Goal: Transaction & Acquisition: Purchase product/service

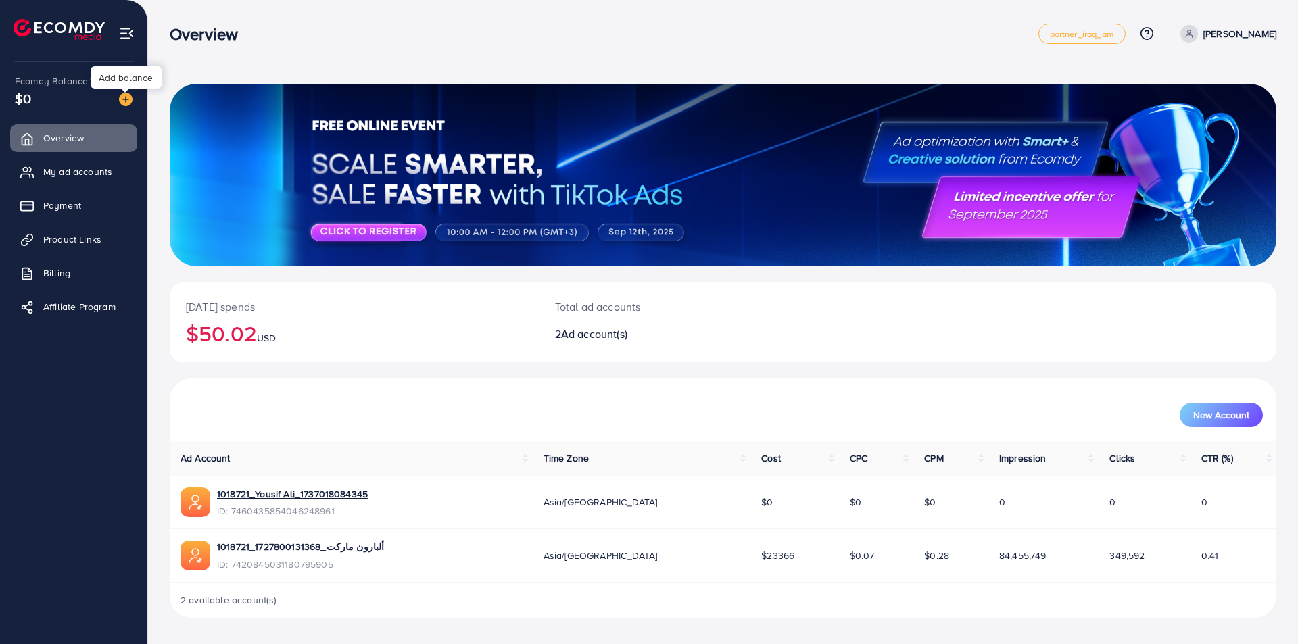
click at [124, 101] on img at bounding box center [126, 100] width 14 height 14
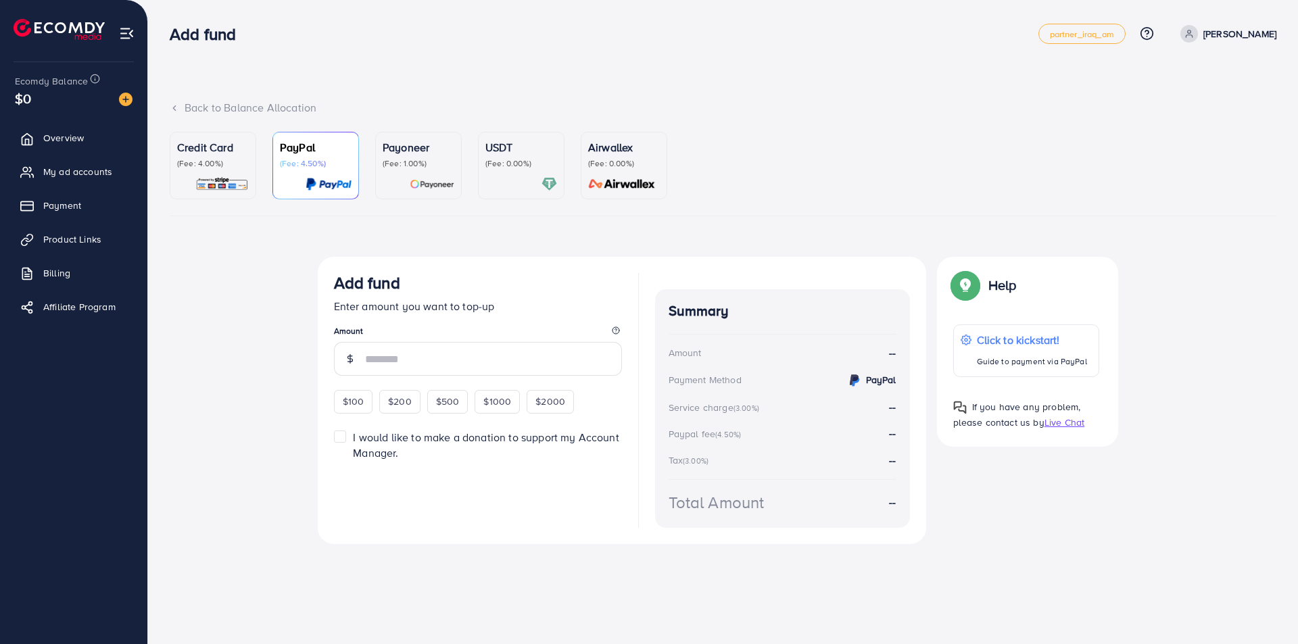
click at [231, 180] on img at bounding box center [221, 185] width 53 height 16
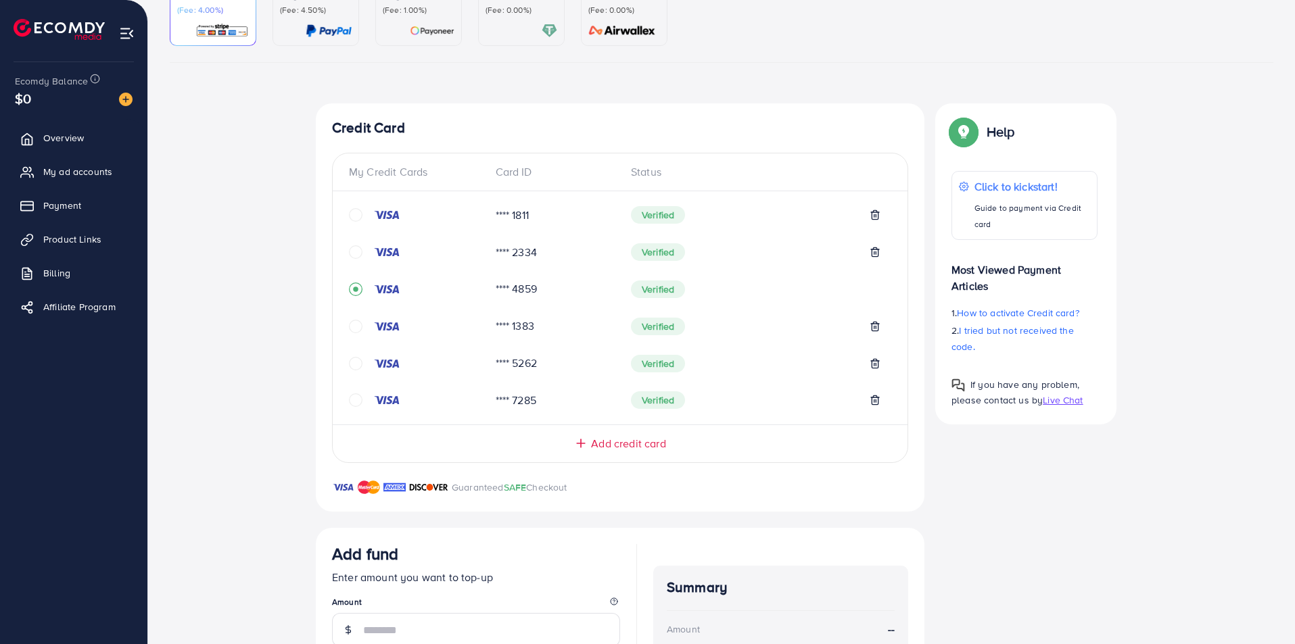
scroll to position [112, 0]
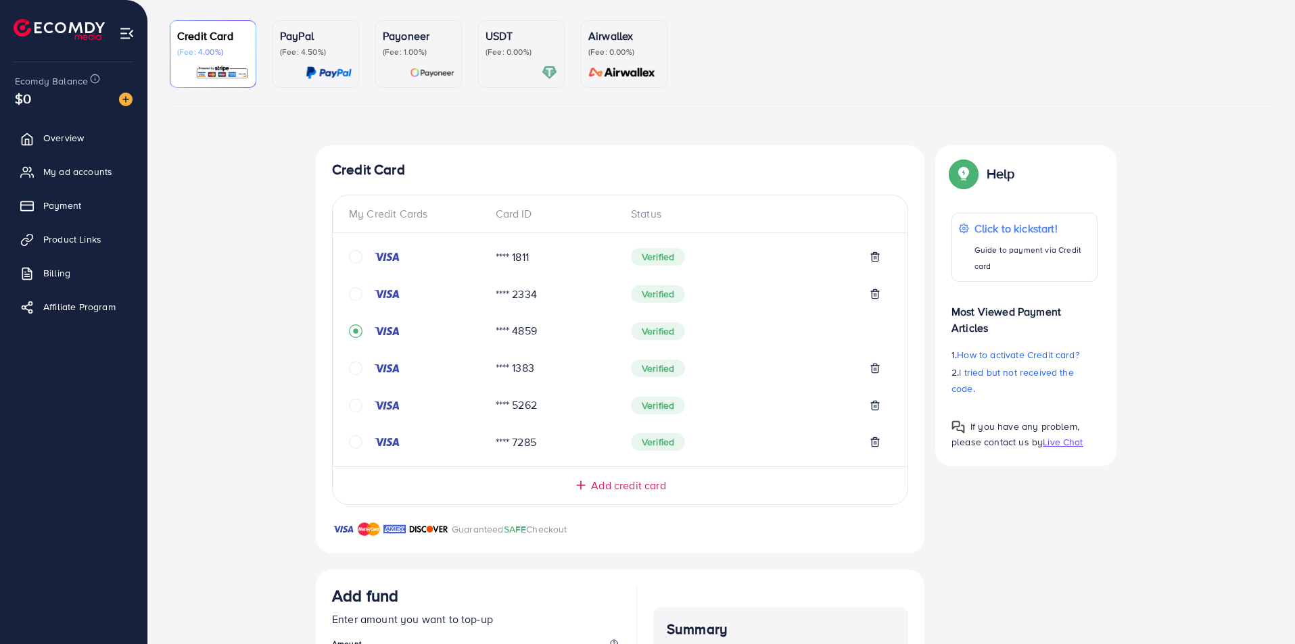
click at [359, 258] on icon "circle" at bounding box center [356, 257] width 14 height 14
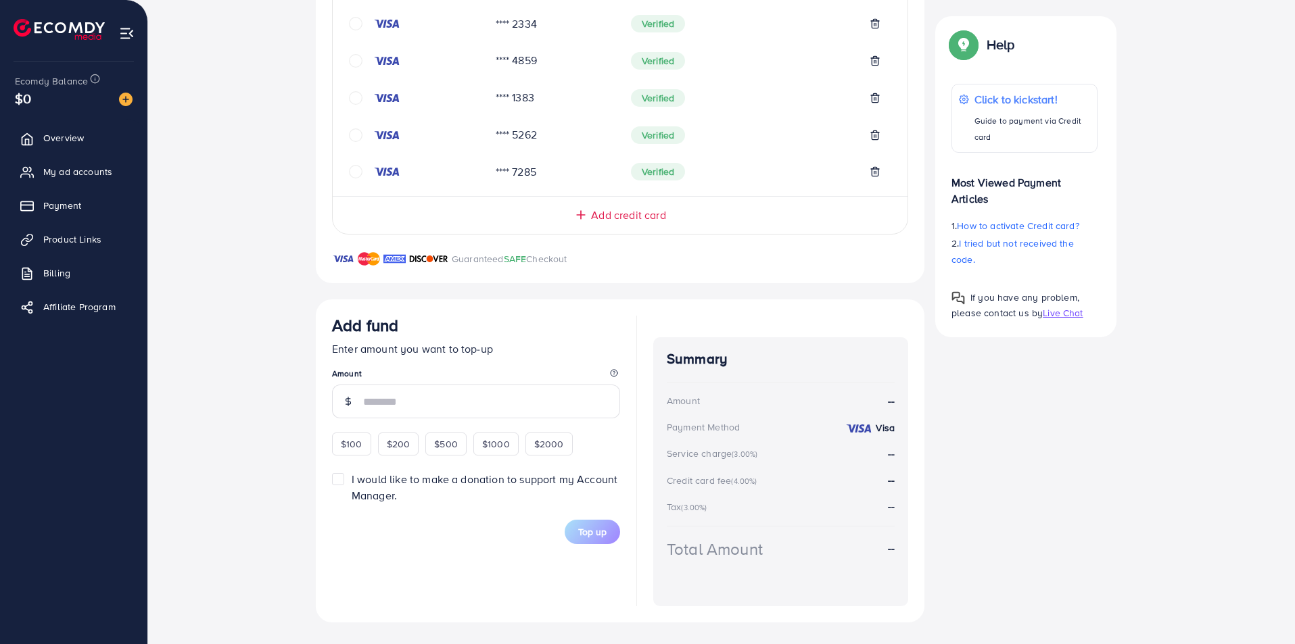
click at [452, 413] on input "number" at bounding box center [491, 402] width 257 height 34
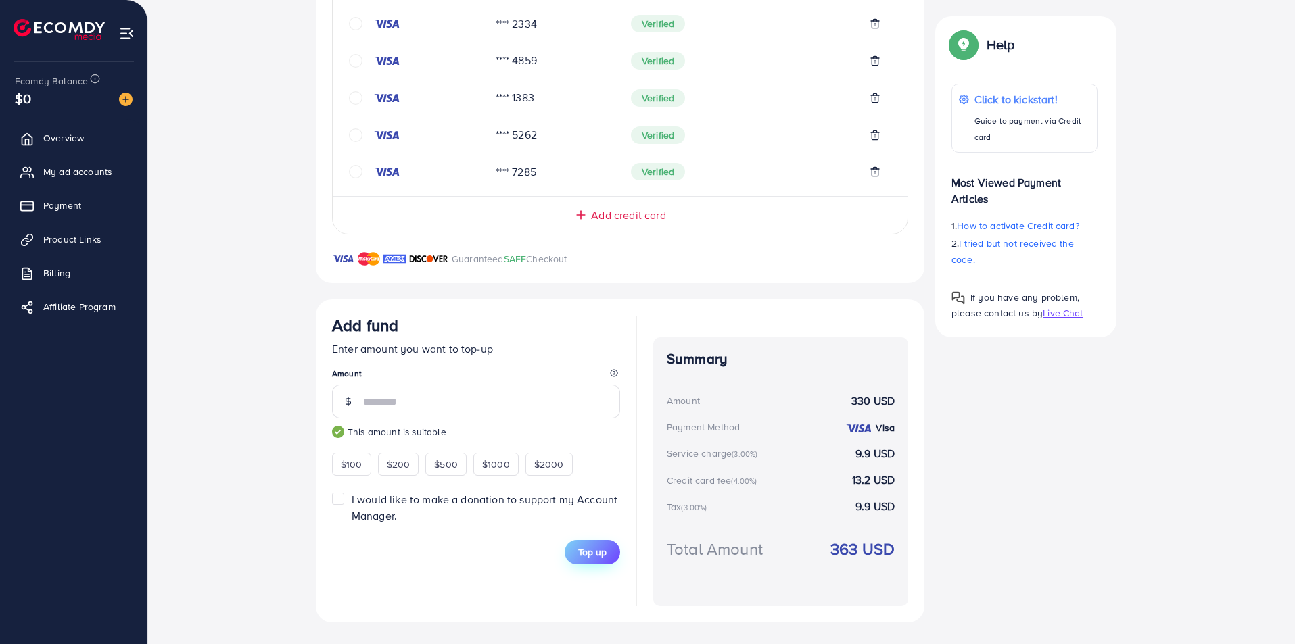
type input "***"
click at [599, 551] on span "Top up" at bounding box center [592, 553] width 28 height 14
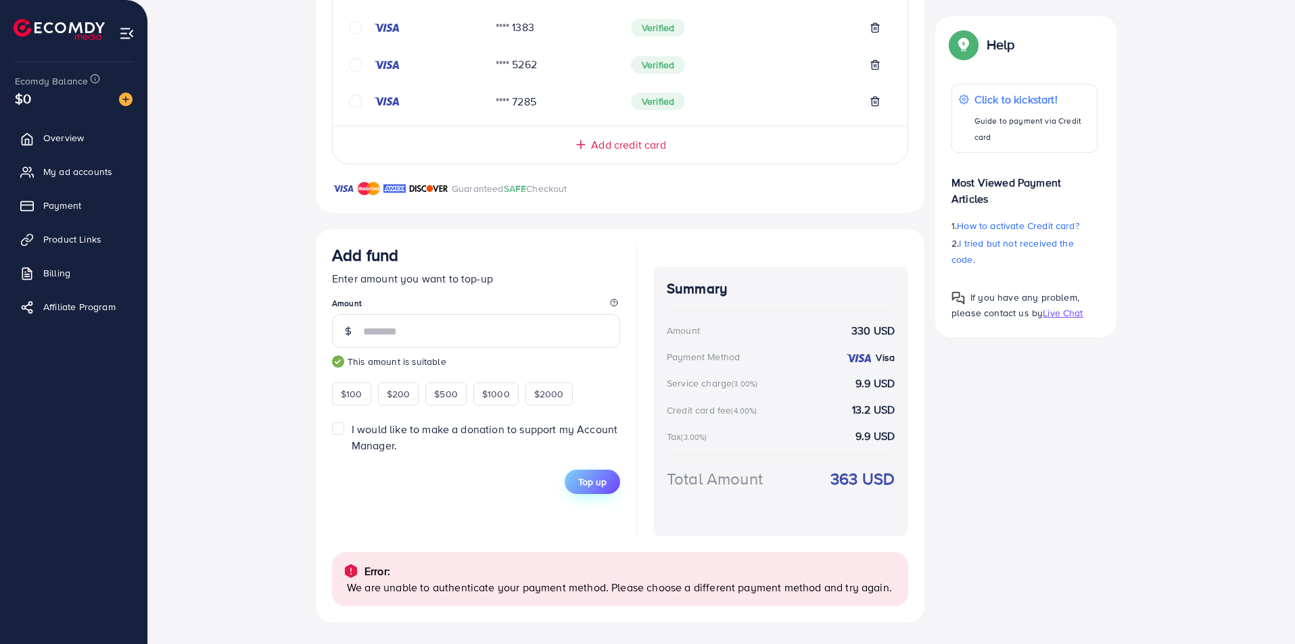
click at [596, 486] on span "Top up" at bounding box center [592, 482] width 28 height 14
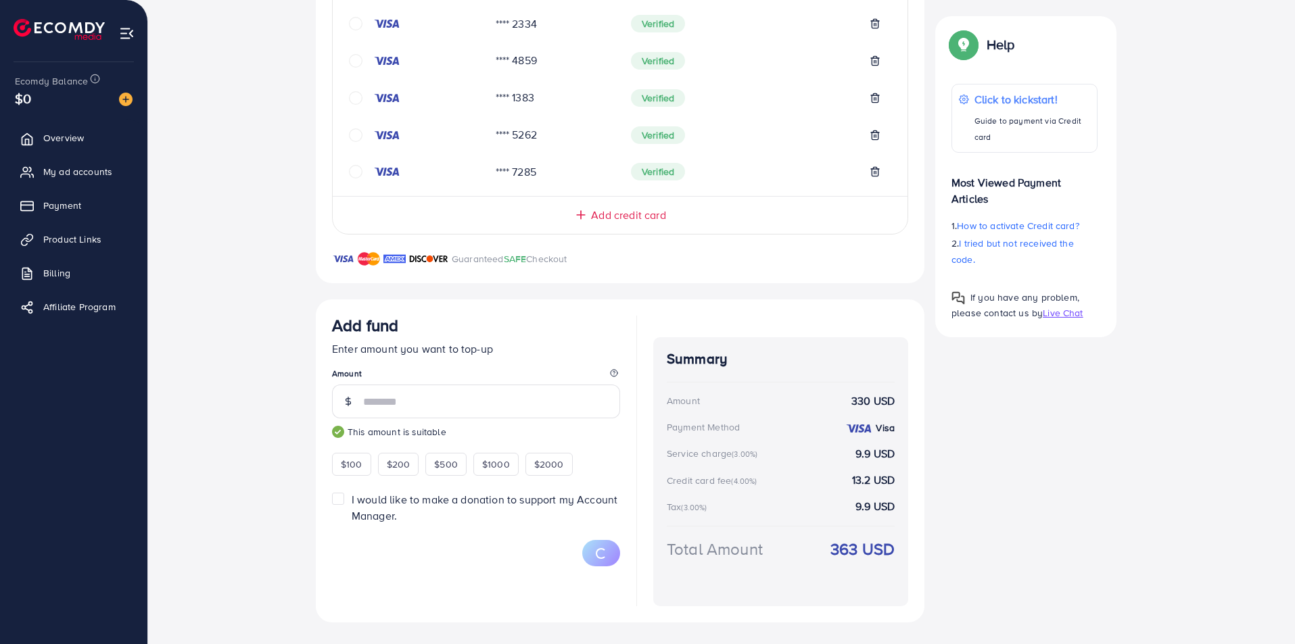
scroll to position [452, 0]
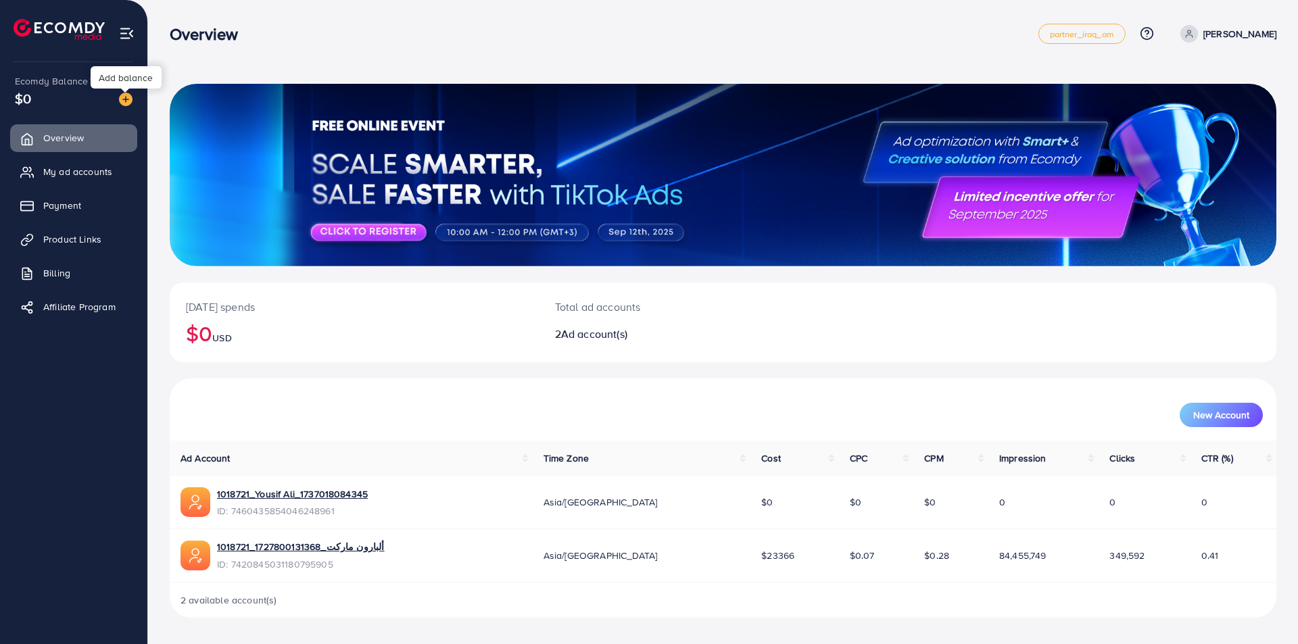
click at [128, 98] on img at bounding box center [126, 100] width 14 height 14
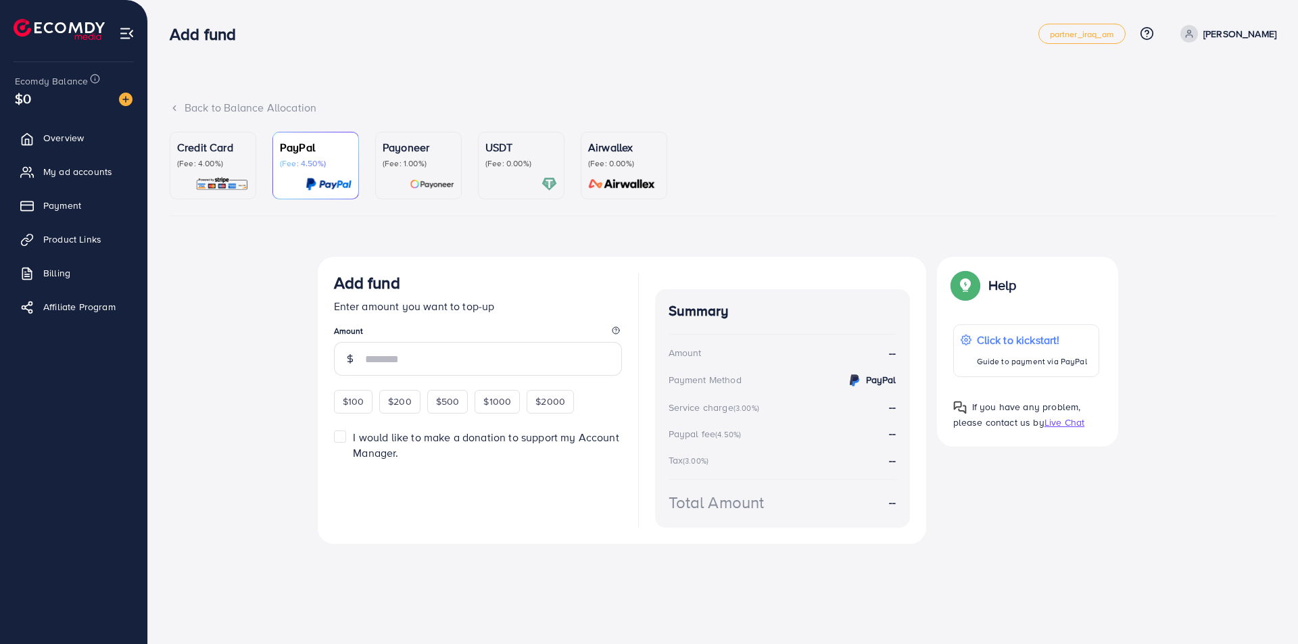
click at [197, 130] on div "Back to Balance Allocation" at bounding box center [723, 116] width 1107 height 32
click at [207, 155] on p "Credit Card" at bounding box center [213, 147] width 72 height 16
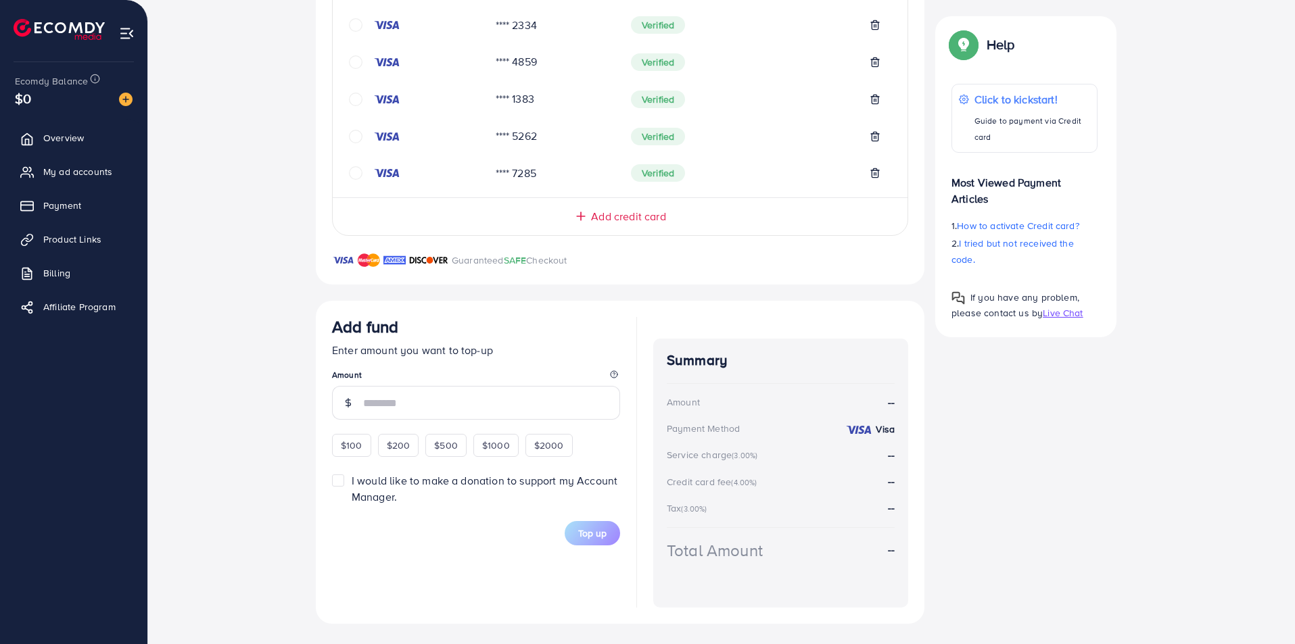
scroll to position [382, 0]
